Goal: Task Accomplishment & Management: Use online tool/utility

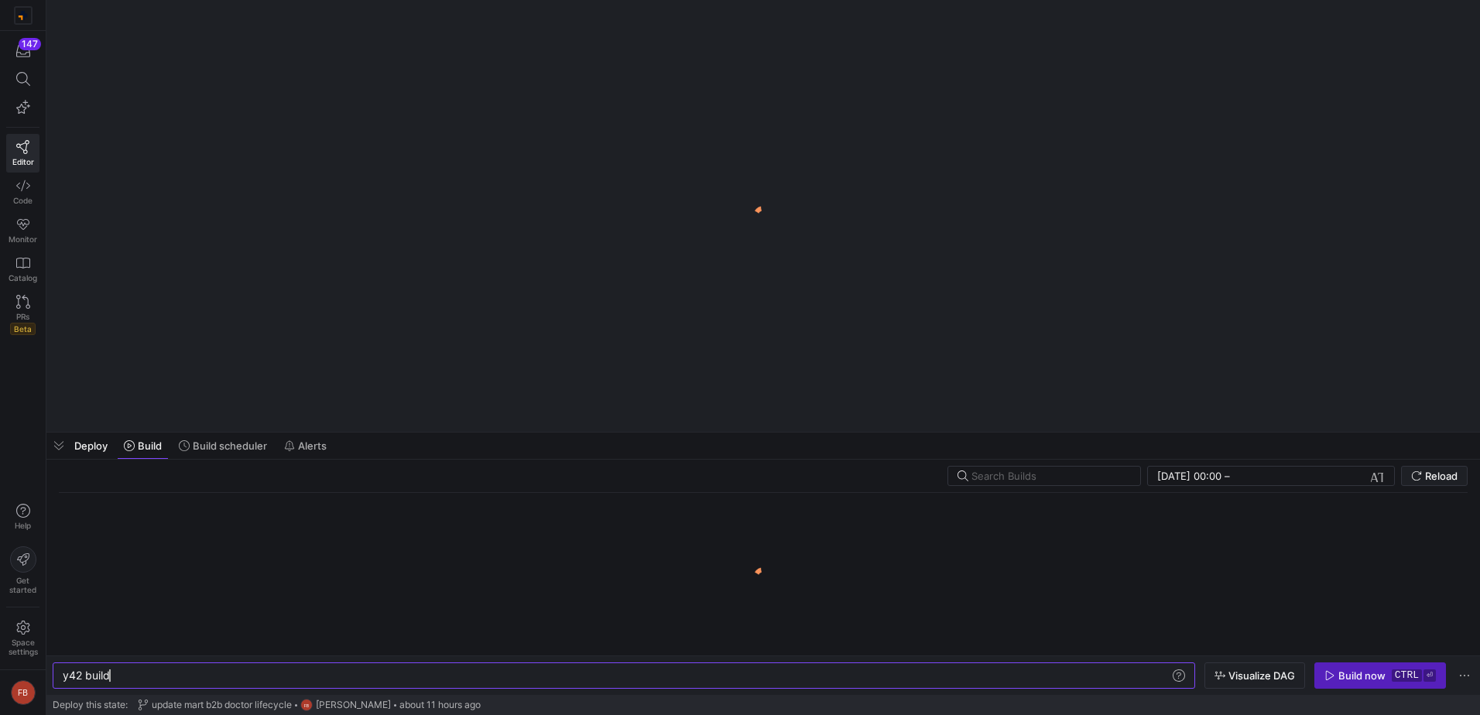
scroll to position [0, 46]
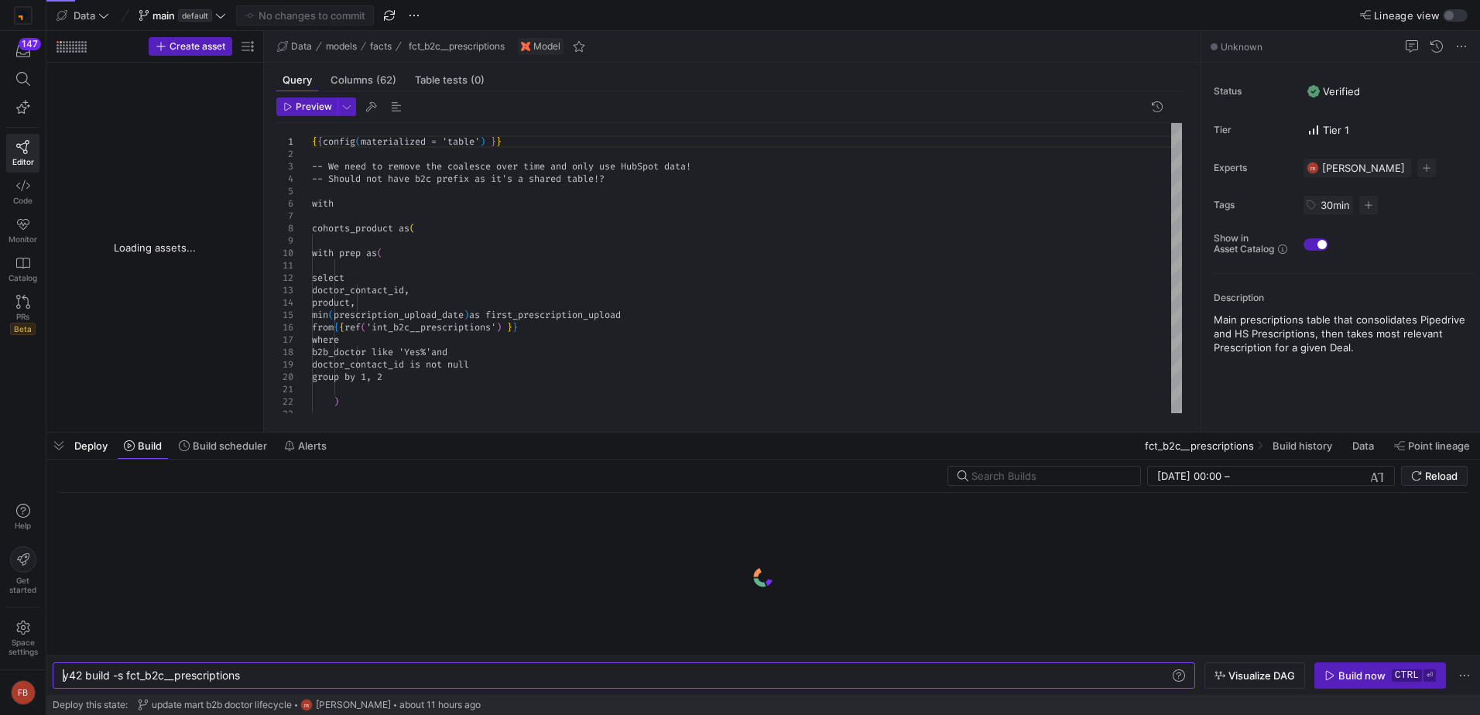
type textarea "y42 build -s fct_b2c__prescriptions"
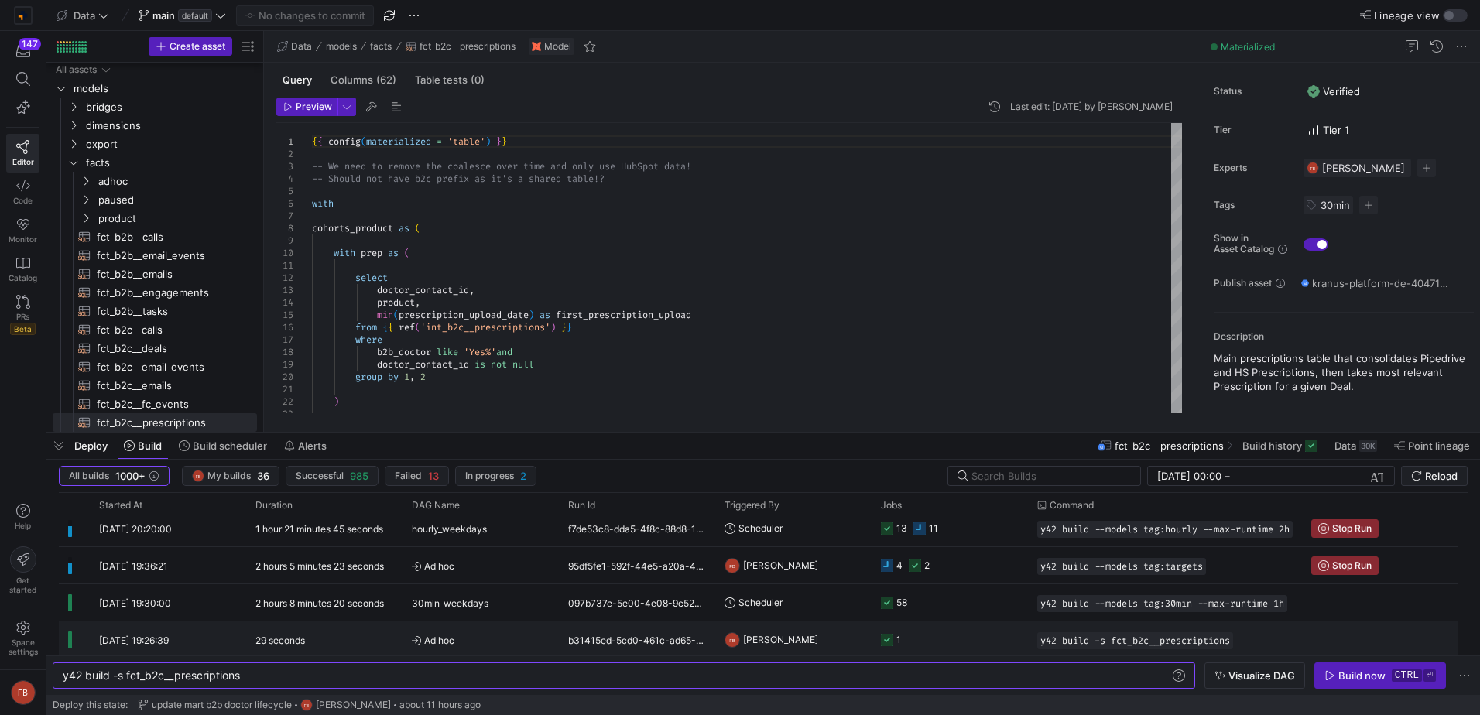
scroll to position [0, 0]
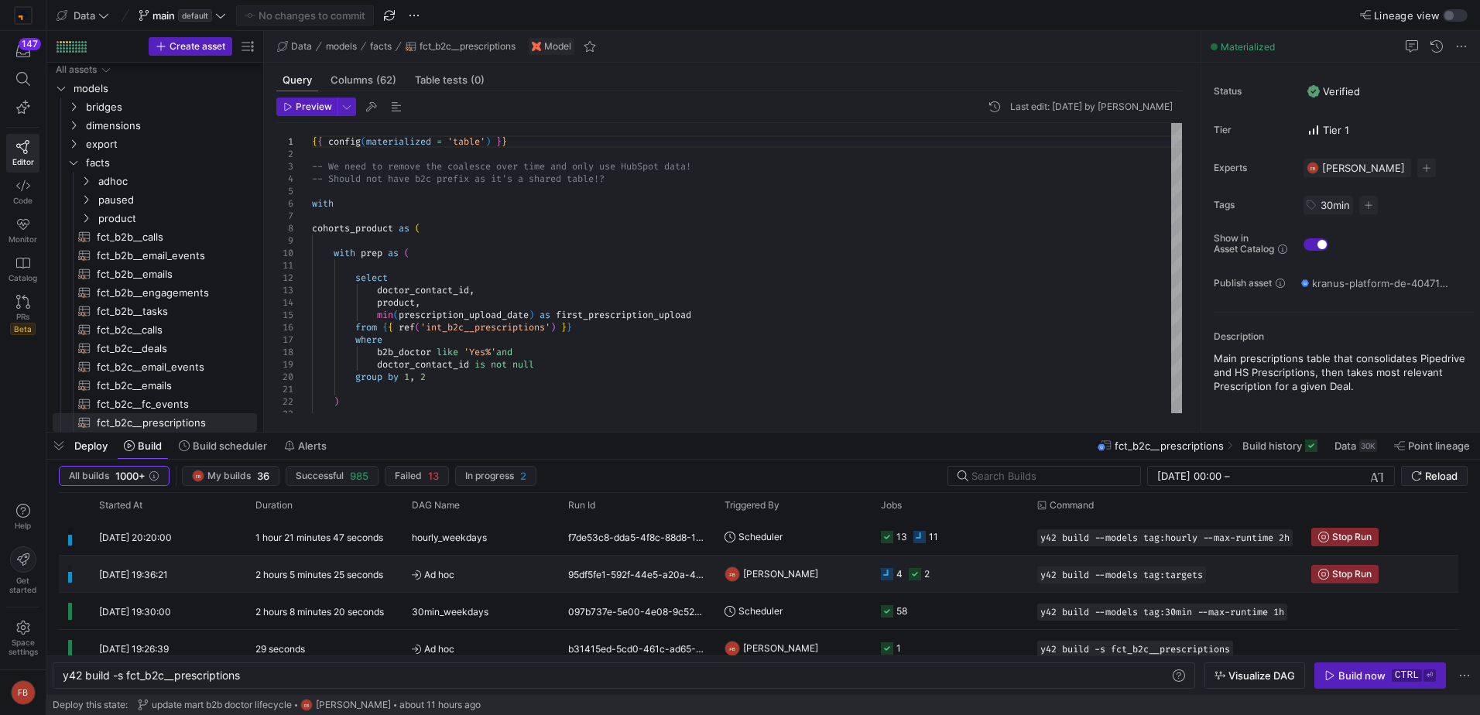
click at [515, 575] on span "Ad hoc" at bounding box center [481, 574] width 138 height 36
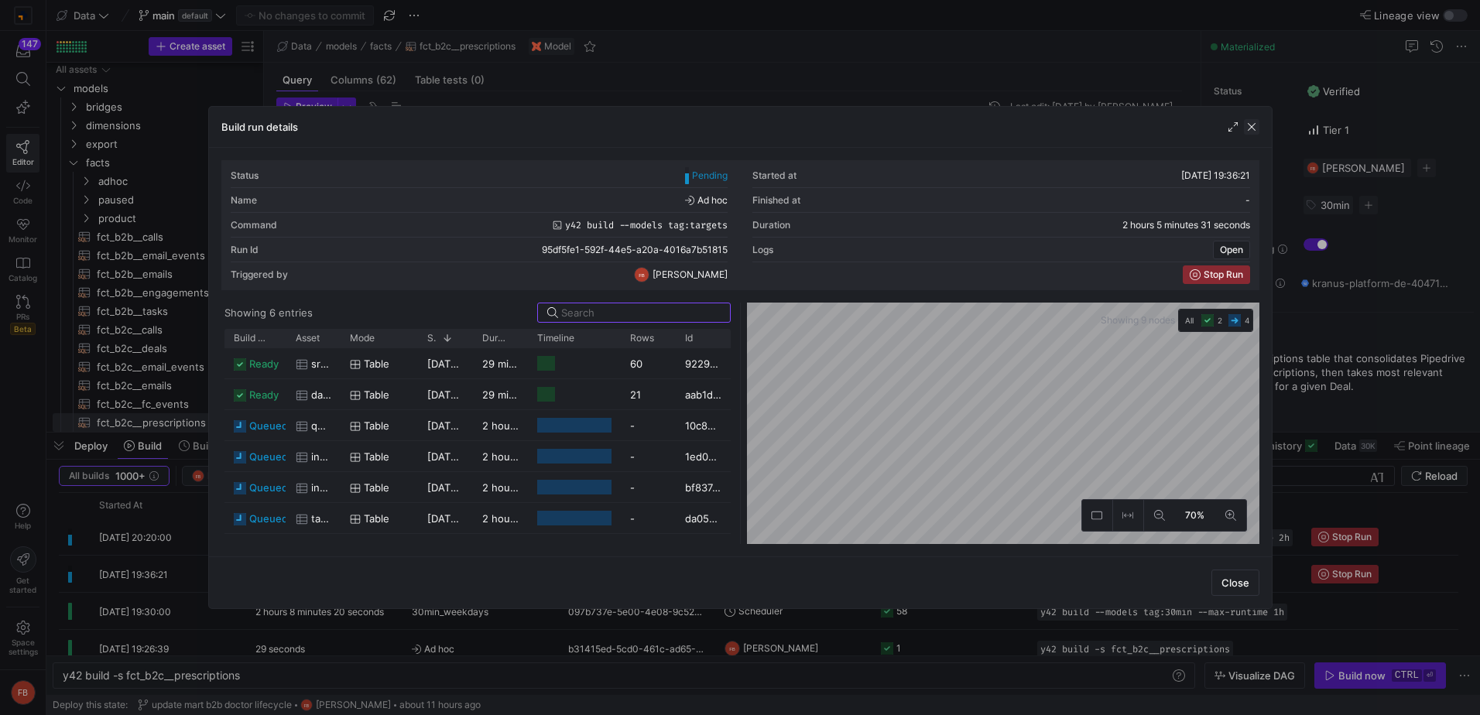
click at [1252, 129] on span "button" at bounding box center [1251, 126] width 15 height 15
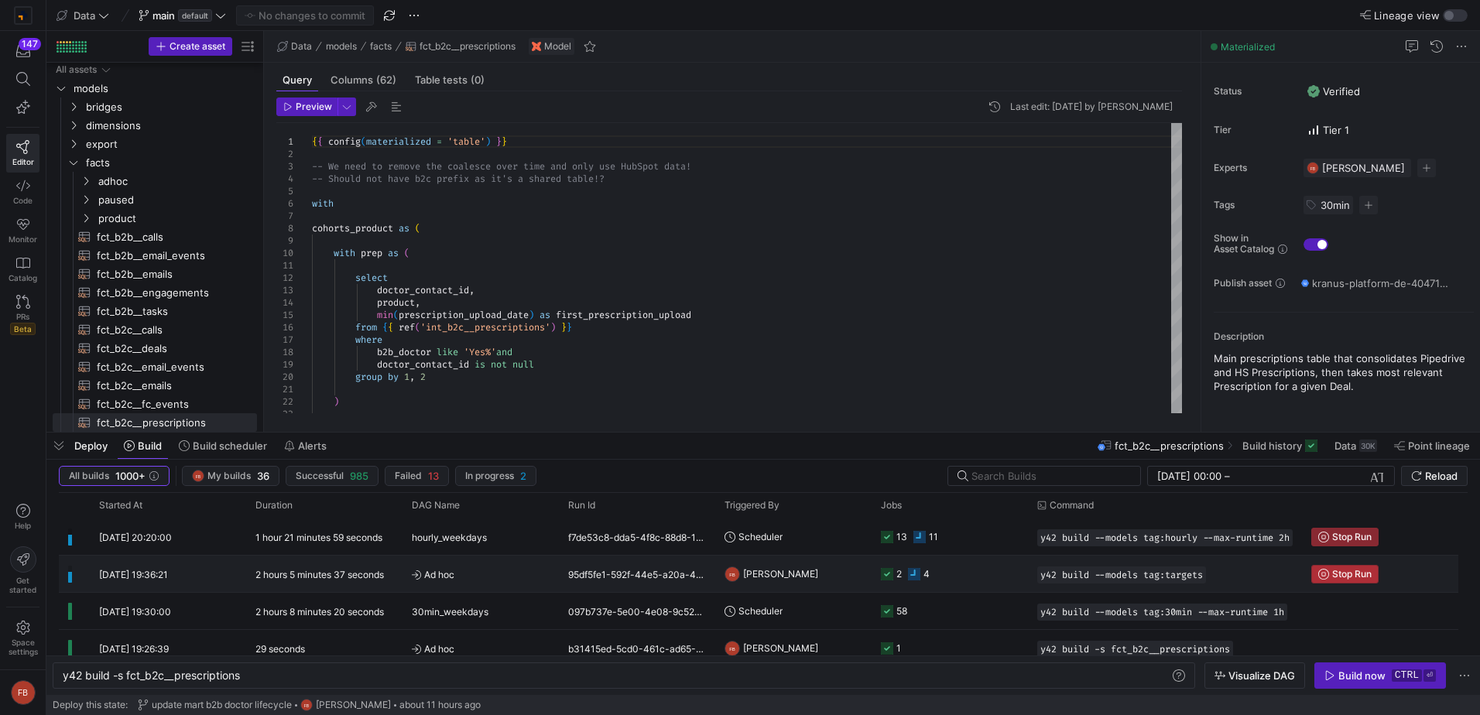
click at [1363, 573] on span "Stop Run" at bounding box center [1351, 574] width 39 height 11
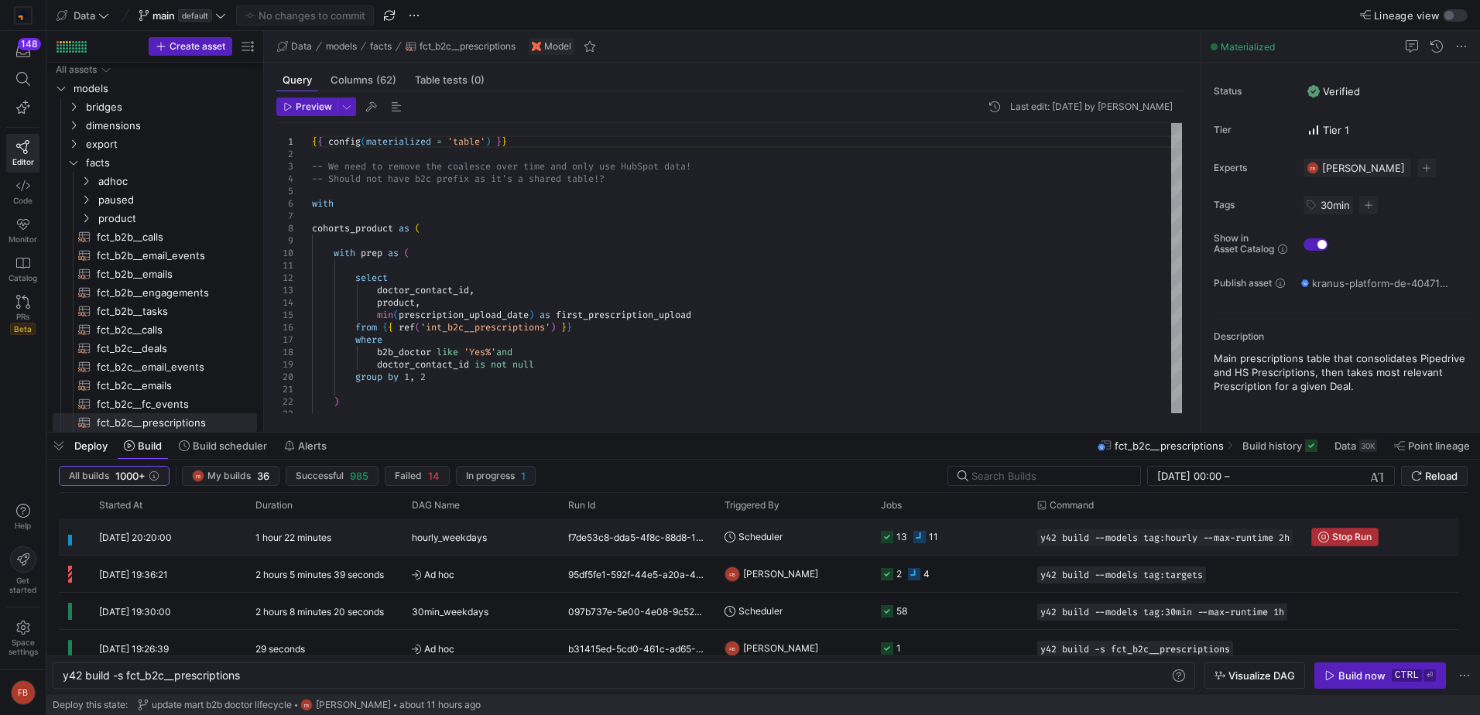
click at [1341, 528] on button "Stop Run" at bounding box center [1344, 537] width 67 height 19
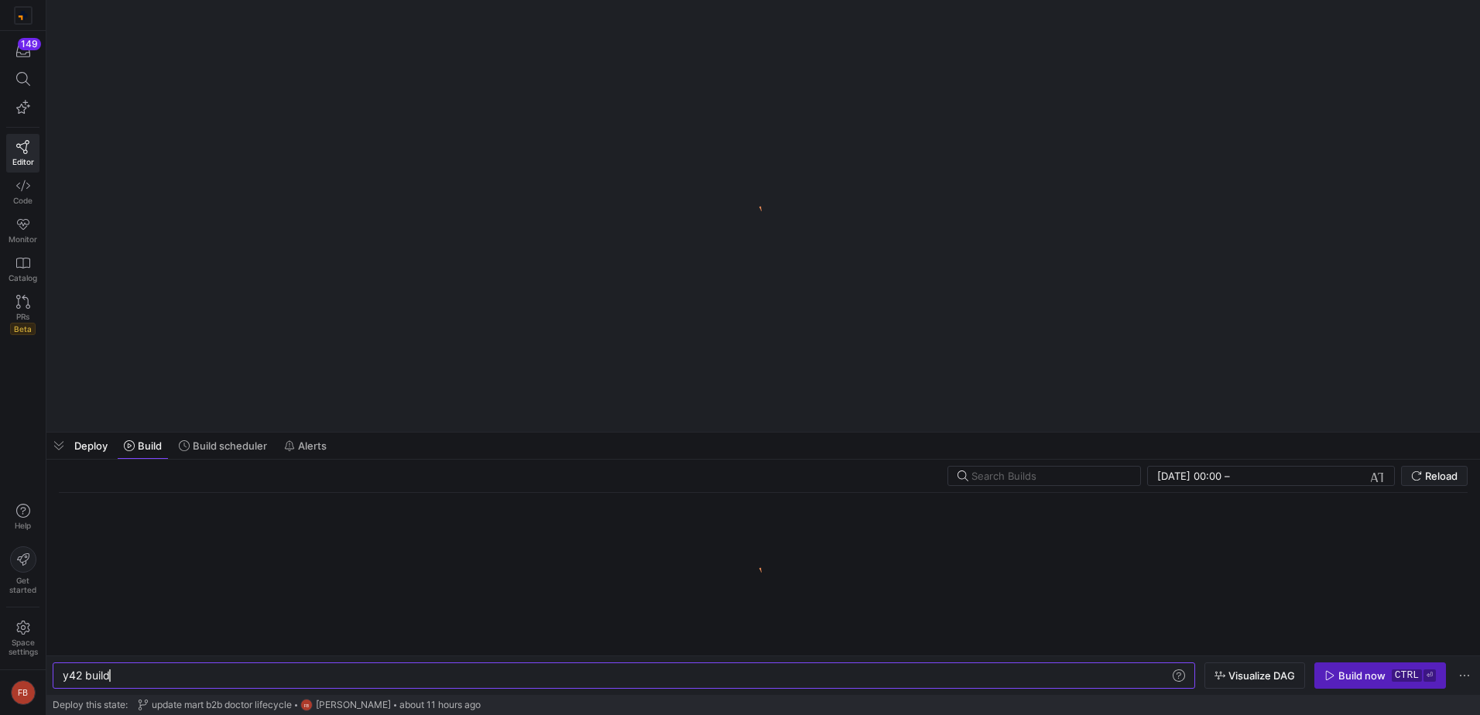
scroll to position [0, 46]
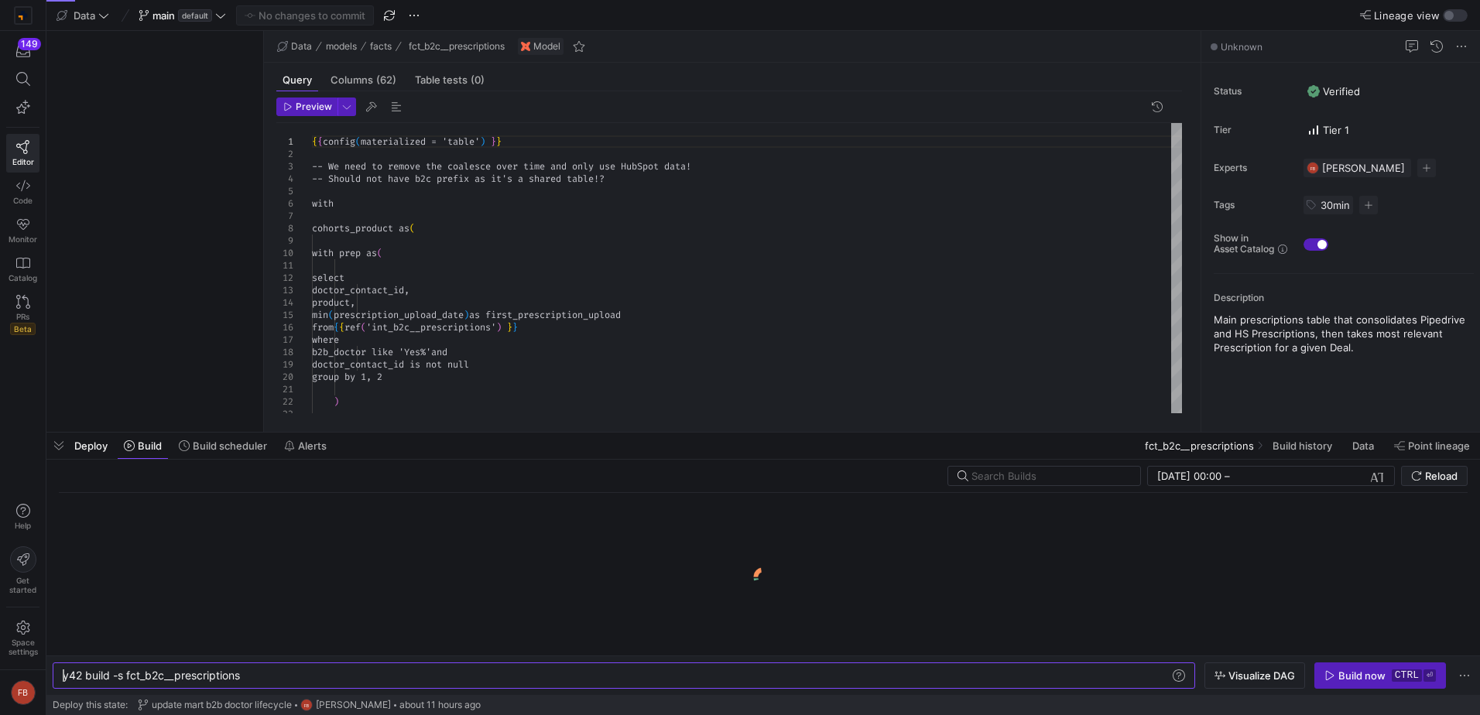
type textarea "y42 build -s fct_b2c__prescriptions"
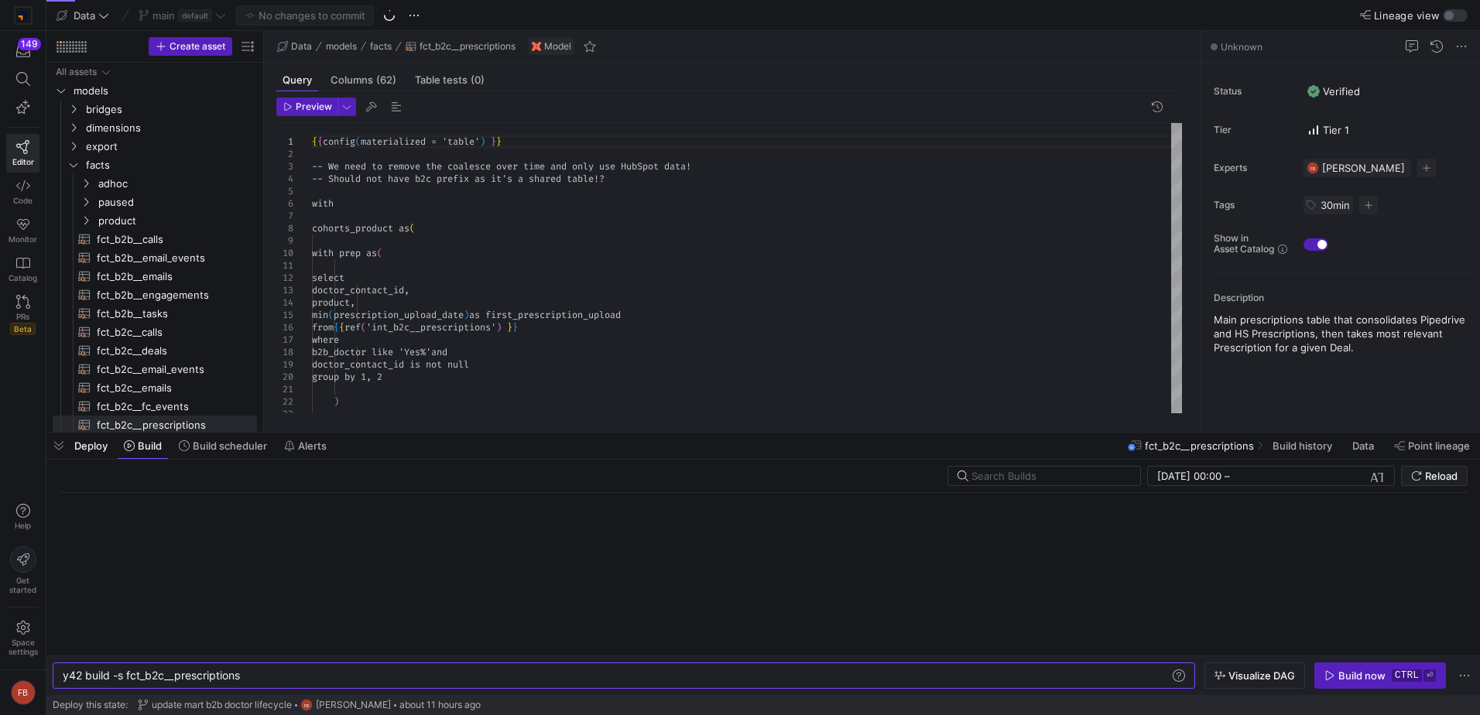
scroll to position [2, 0]
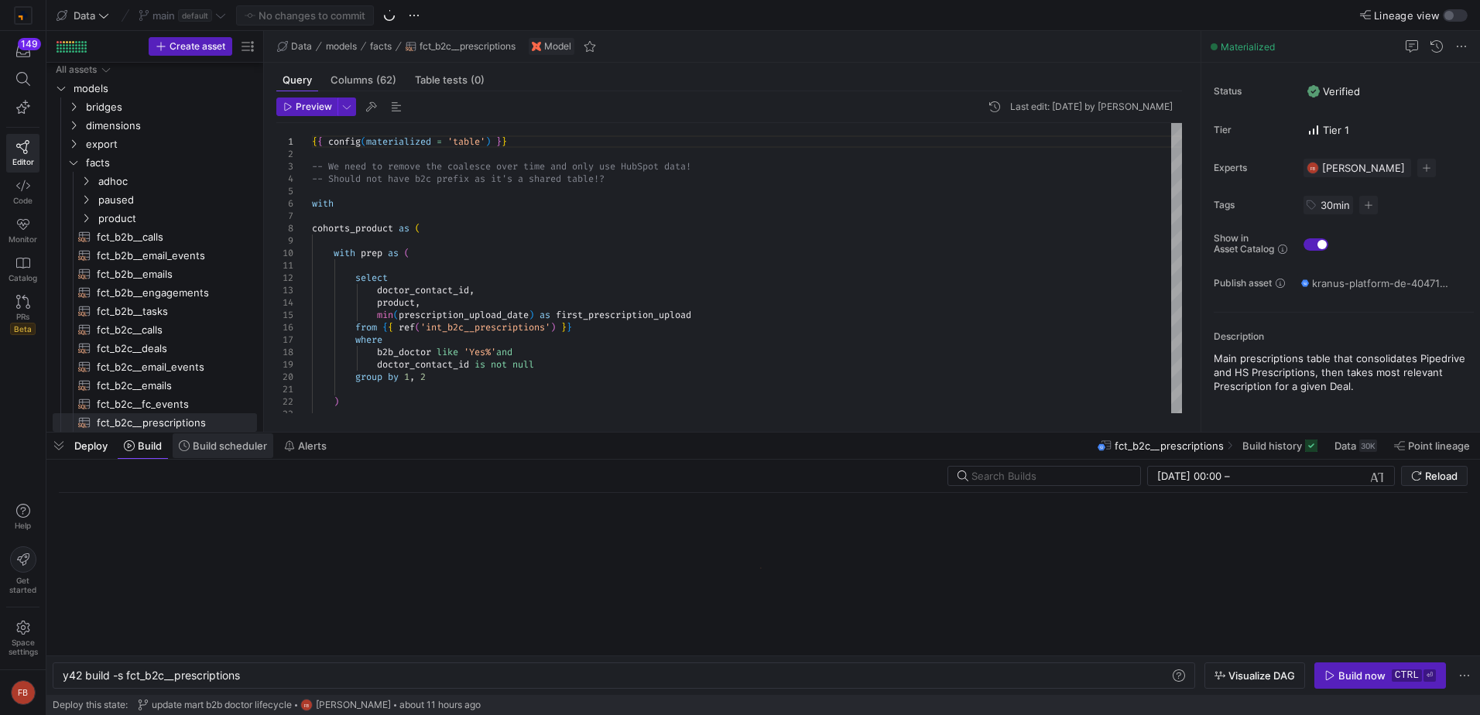
click at [206, 450] on span "Build scheduler" at bounding box center [230, 446] width 74 height 12
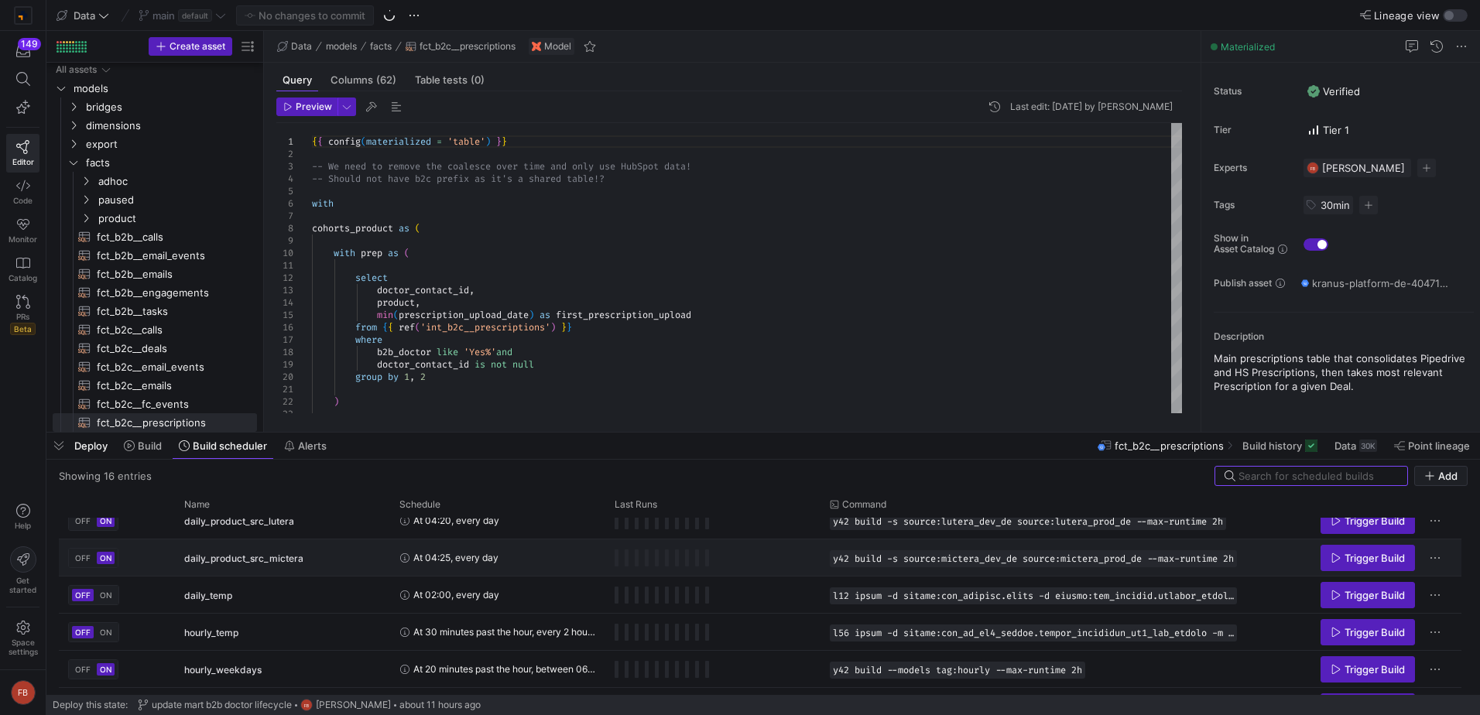
scroll to position [417, 0]
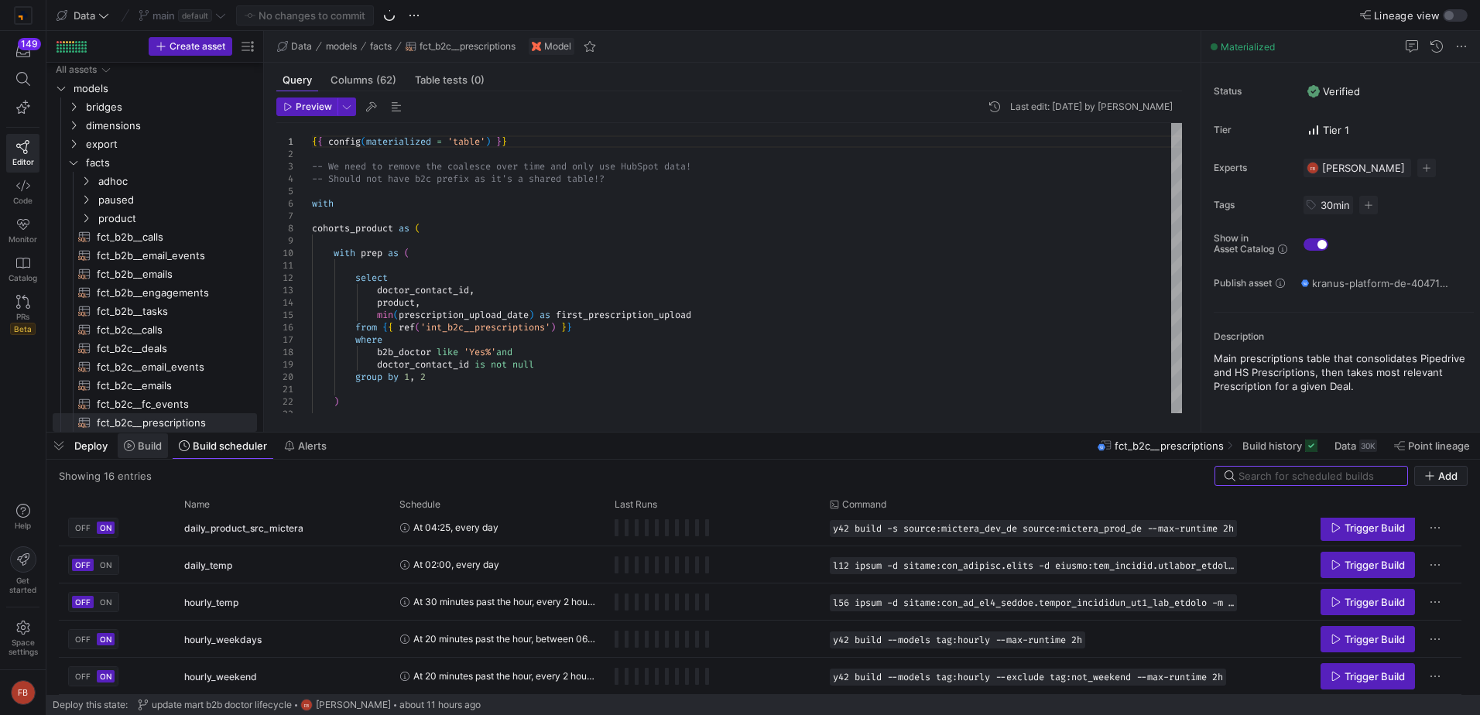
click at [140, 449] on span "Build" at bounding box center [150, 446] width 24 height 12
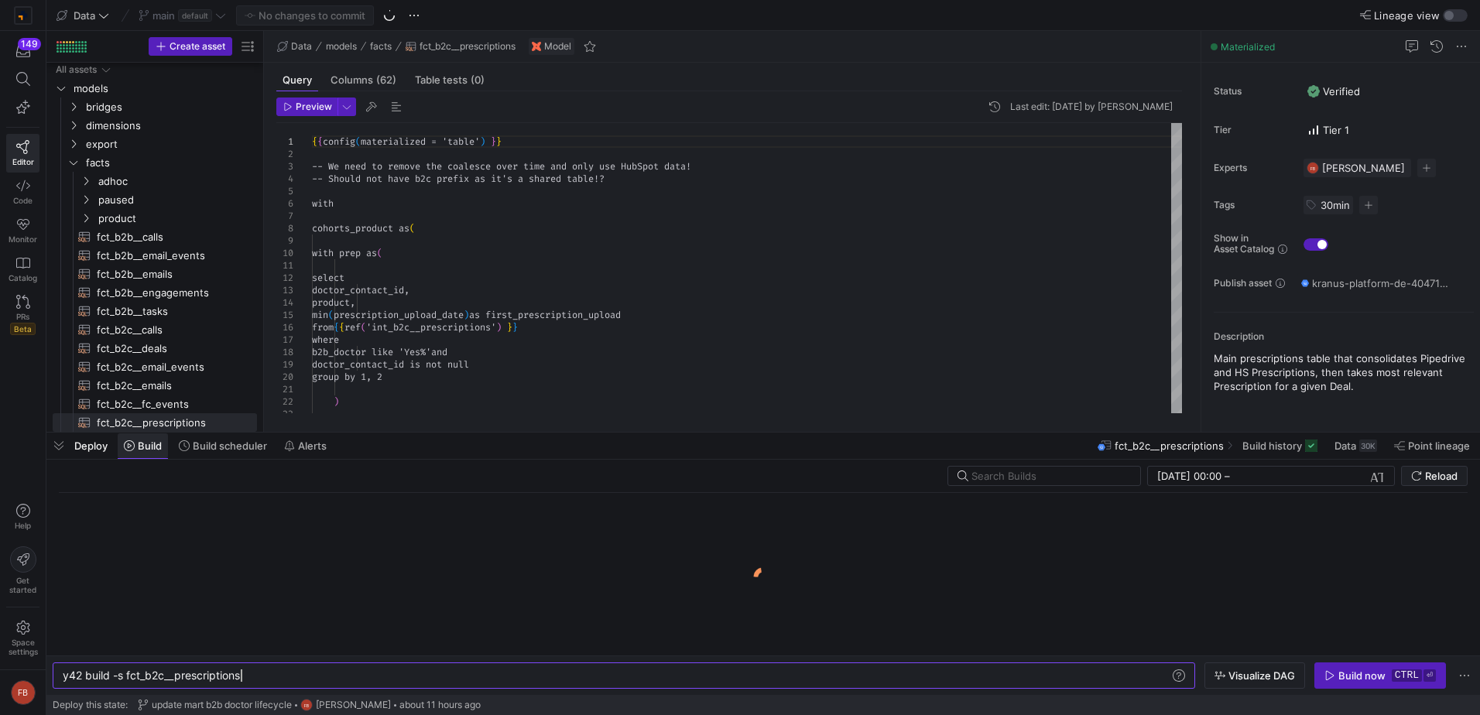
scroll to position [0, 178]
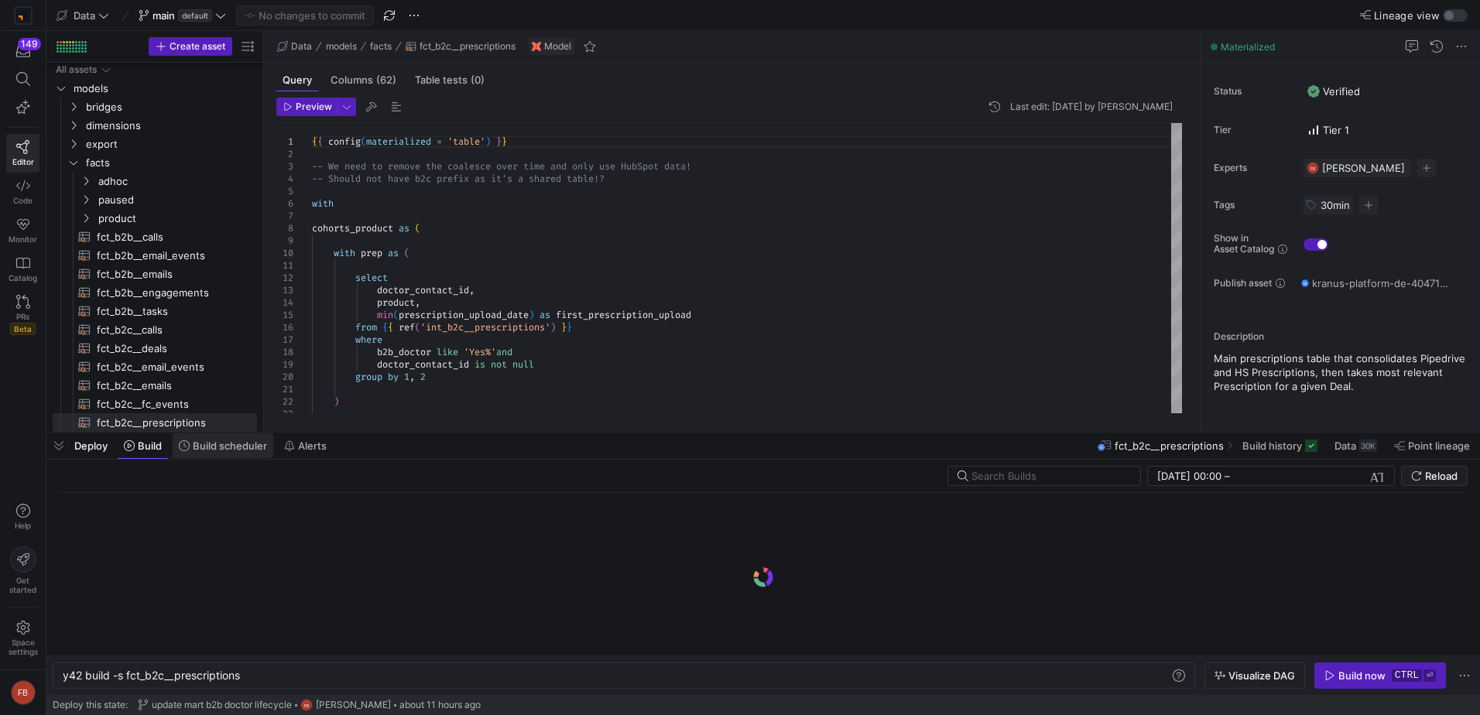
click at [230, 453] on span at bounding box center [223, 445] width 101 height 25
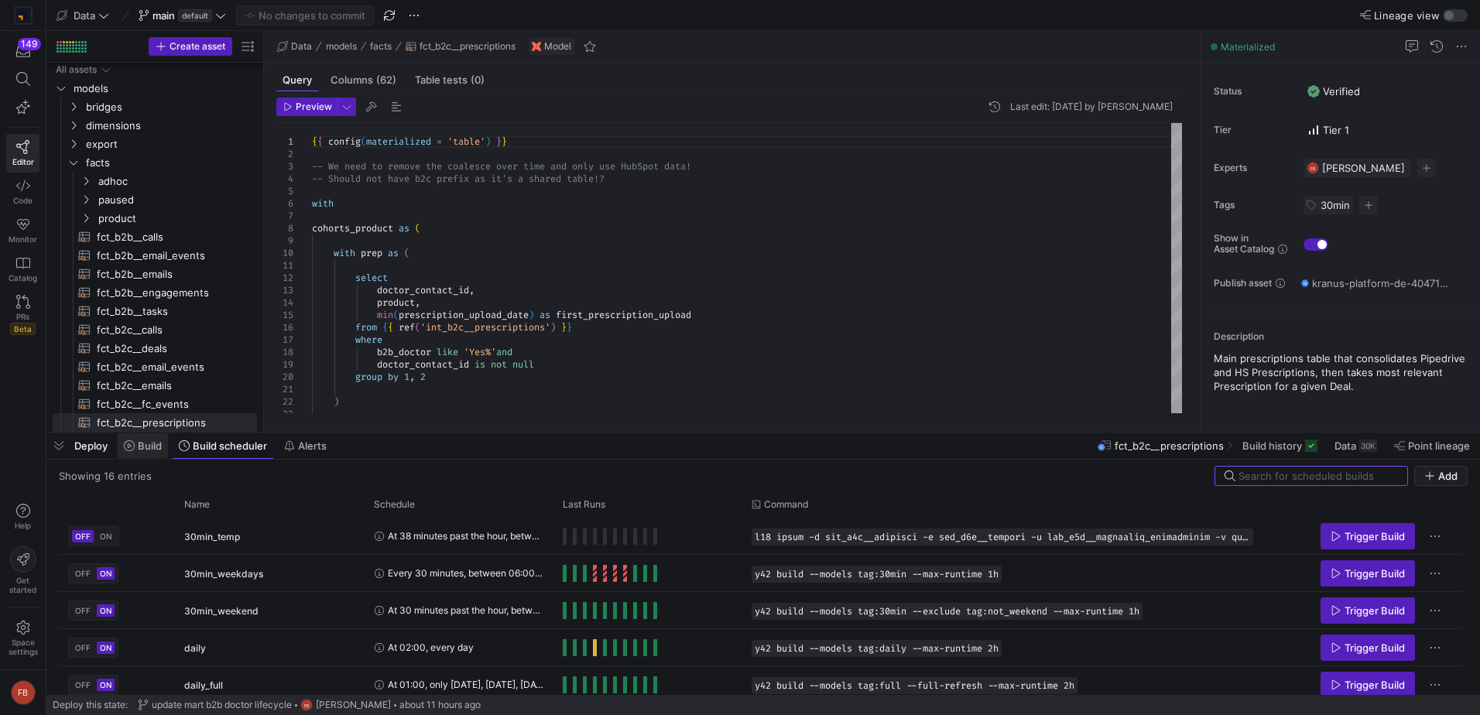
click at [146, 444] on span "Build" at bounding box center [150, 446] width 24 height 12
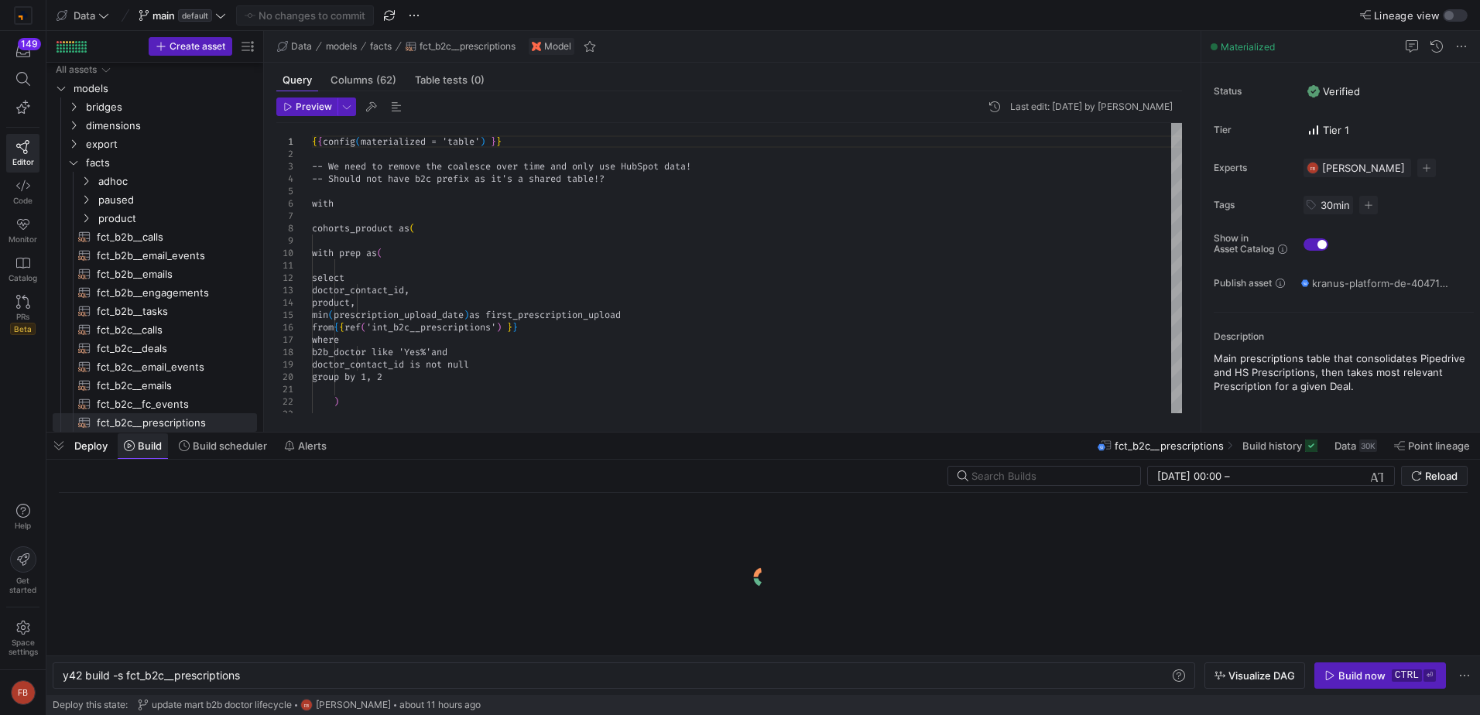
scroll to position [0, 178]
